Goal: Transaction & Acquisition: Purchase product/service

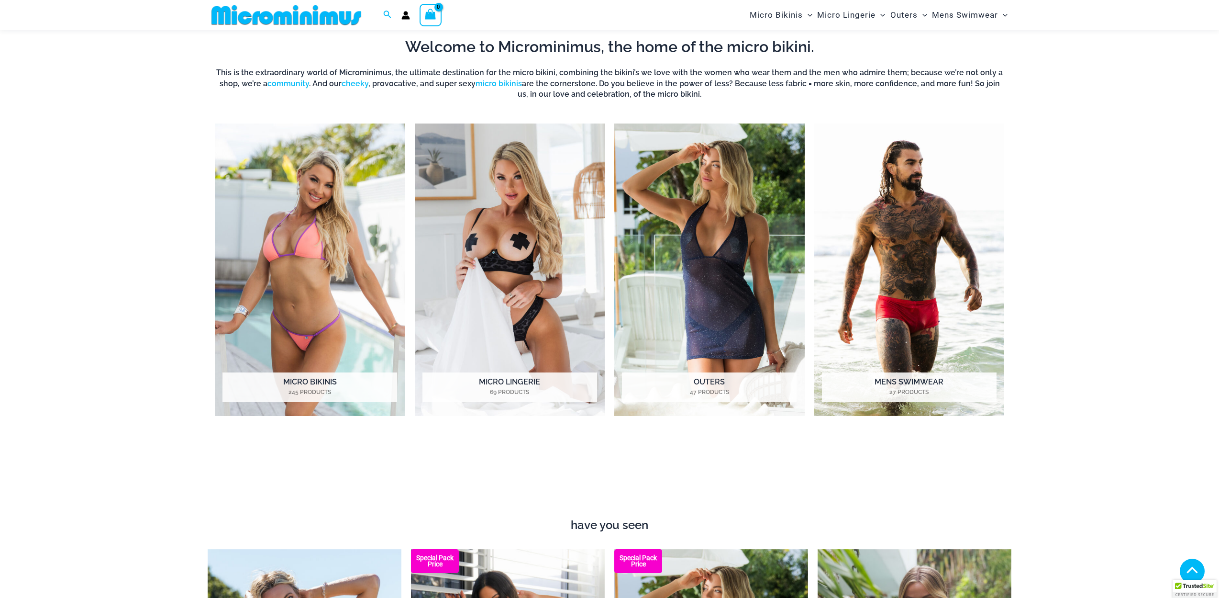
scroll to position [537, 0]
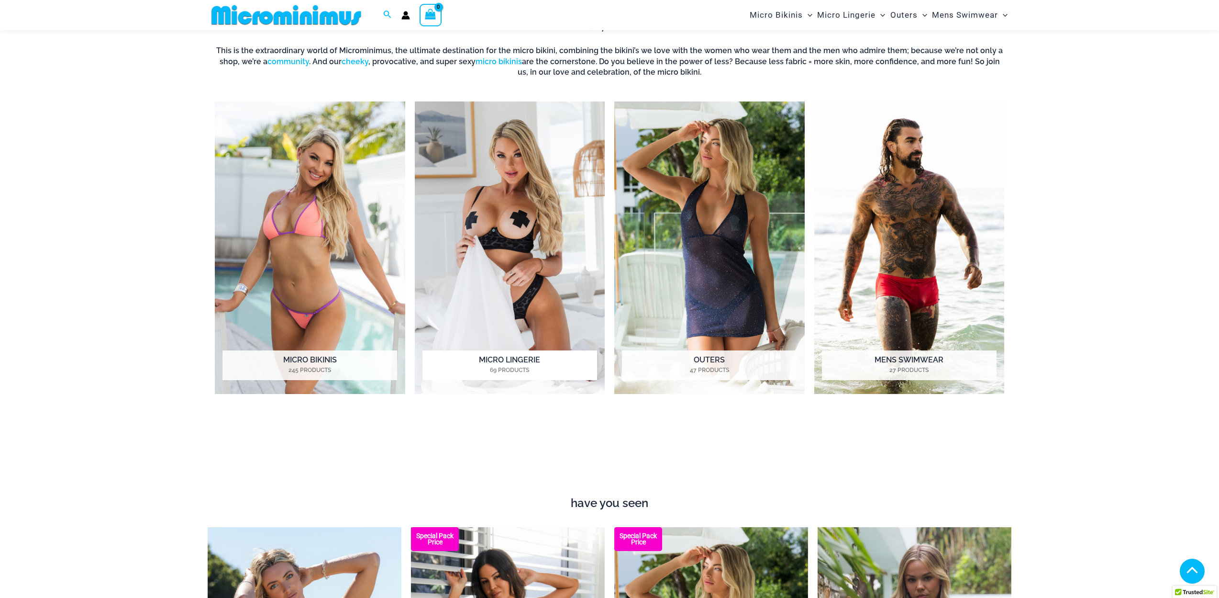
click at [479, 332] on img "Visit product category Micro Lingerie" at bounding box center [510, 247] width 190 height 292
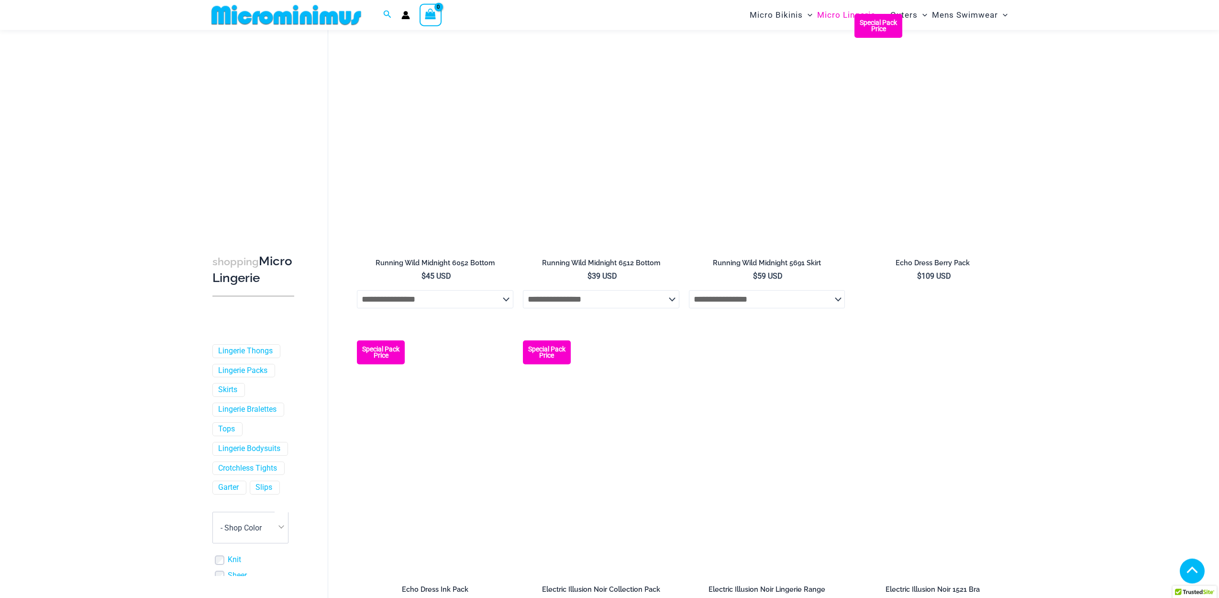
scroll to position [810, 0]
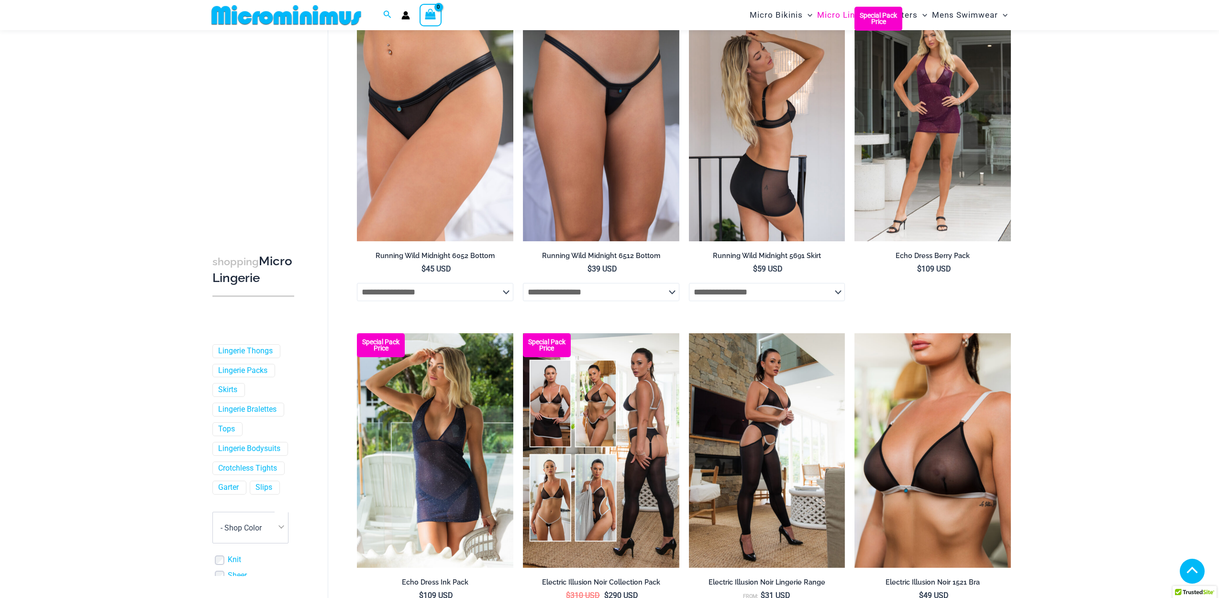
click at [763, 137] on img at bounding box center [767, 124] width 157 height 235
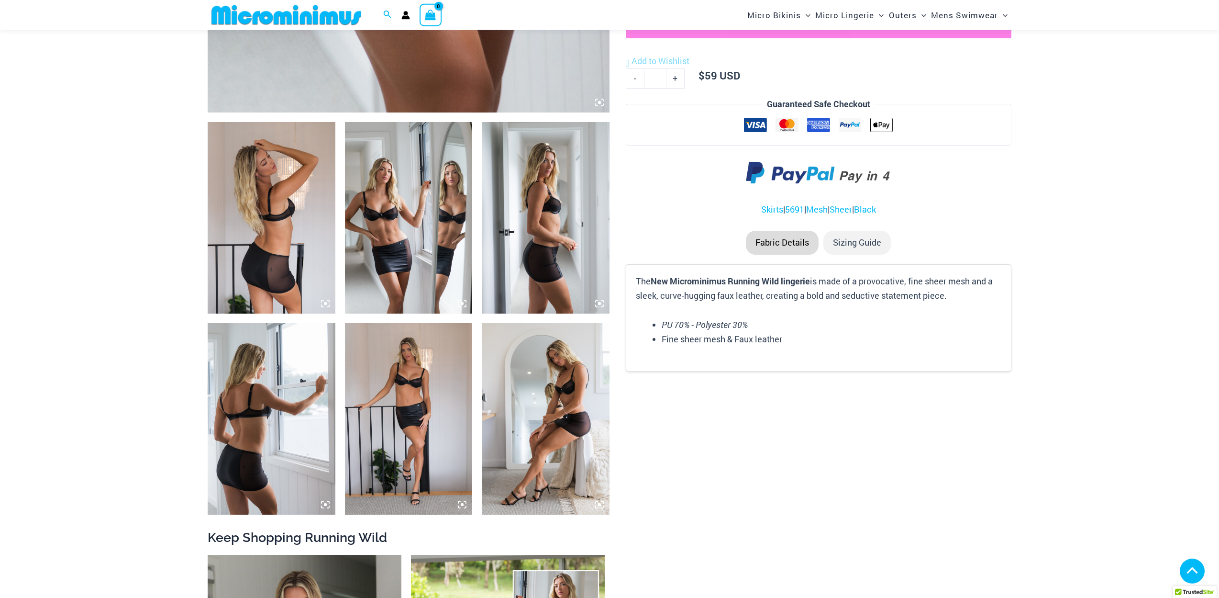
scroll to position [646, 0]
